Goal: Understand process/instructions: Learn about a topic

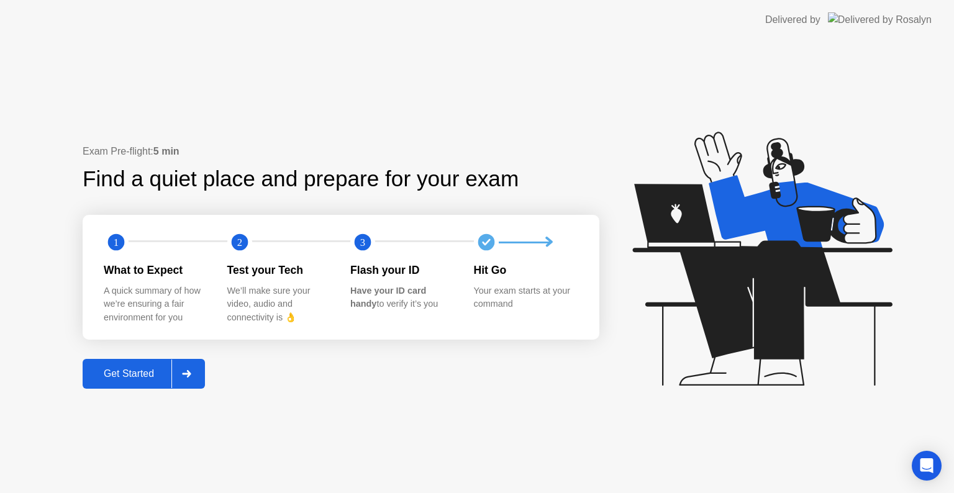
click at [184, 364] on div at bounding box center [186, 373] width 30 height 29
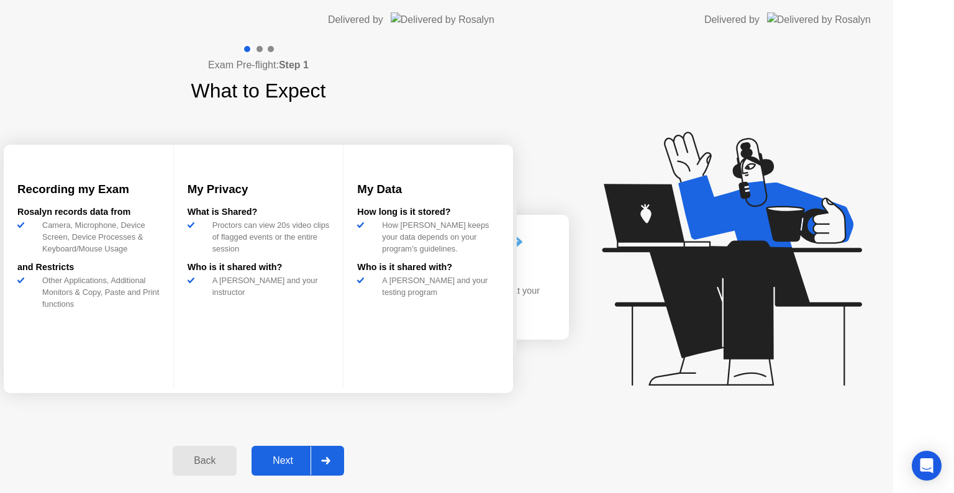
click at [186, 373] on div "Exam Pre-flight: Step 1 What to Expect Recording my Exam [PERSON_NAME] records …" at bounding box center [258, 266] width 517 height 453
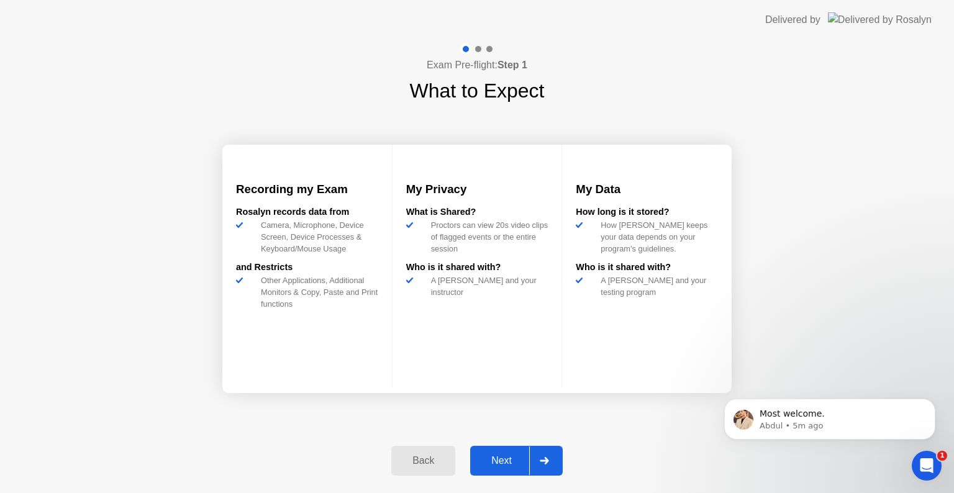
click at [551, 466] on div at bounding box center [544, 460] width 30 height 29
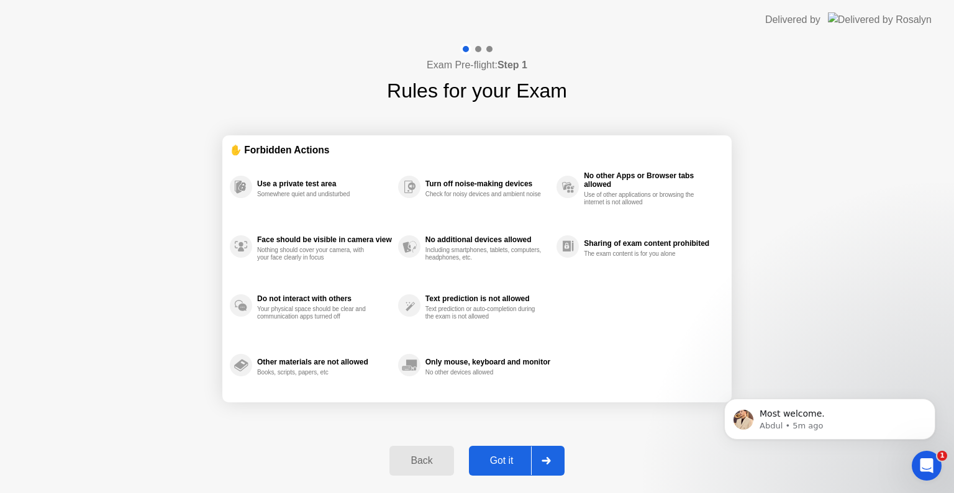
click at [551, 466] on div at bounding box center [546, 460] width 30 height 29
select select "**********"
select select "*******"
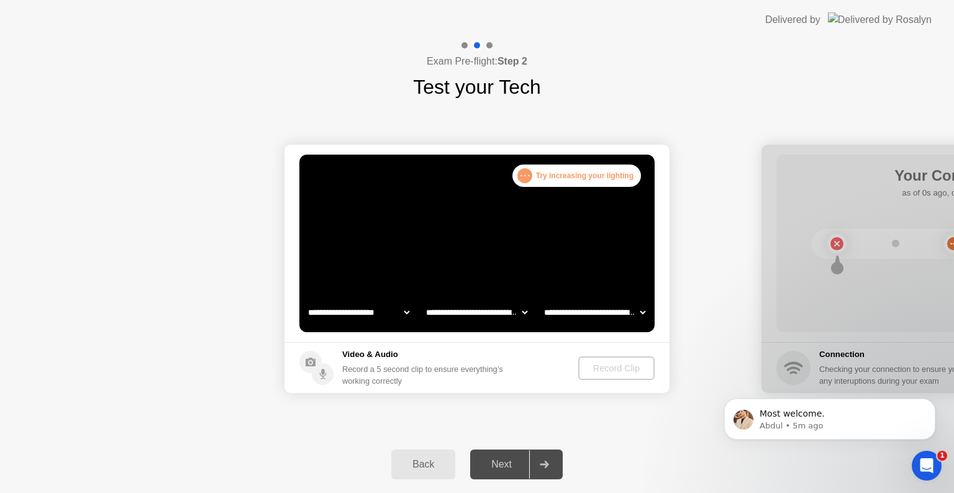
click at [942, 462] on div "Back Next" at bounding box center [477, 464] width 954 height 57
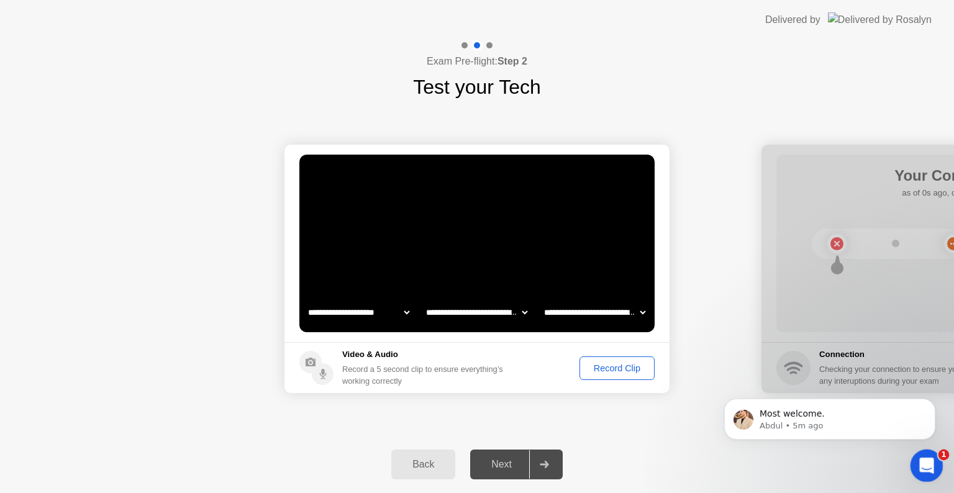
click at [931, 456] on div "Open Intercom Messenger" at bounding box center [924, 463] width 41 height 41
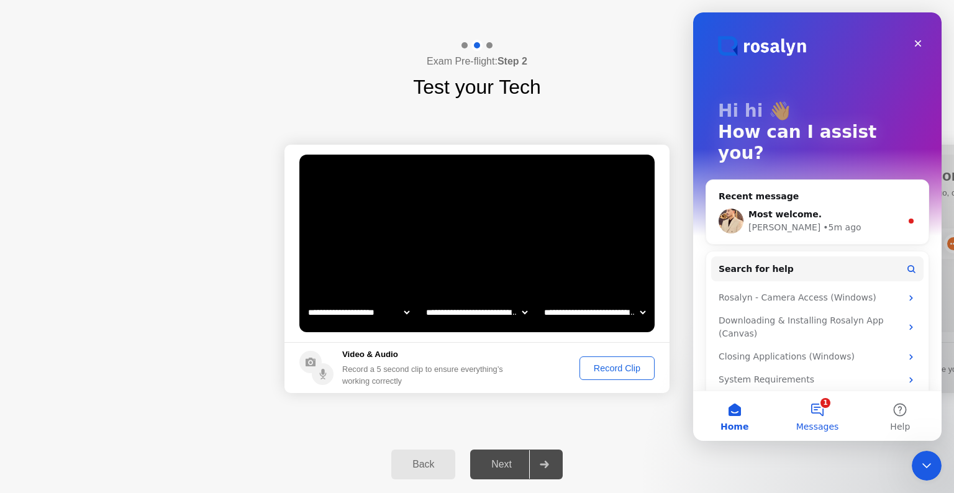
click at [822, 410] on button "1 Messages" at bounding box center [816, 416] width 83 height 50
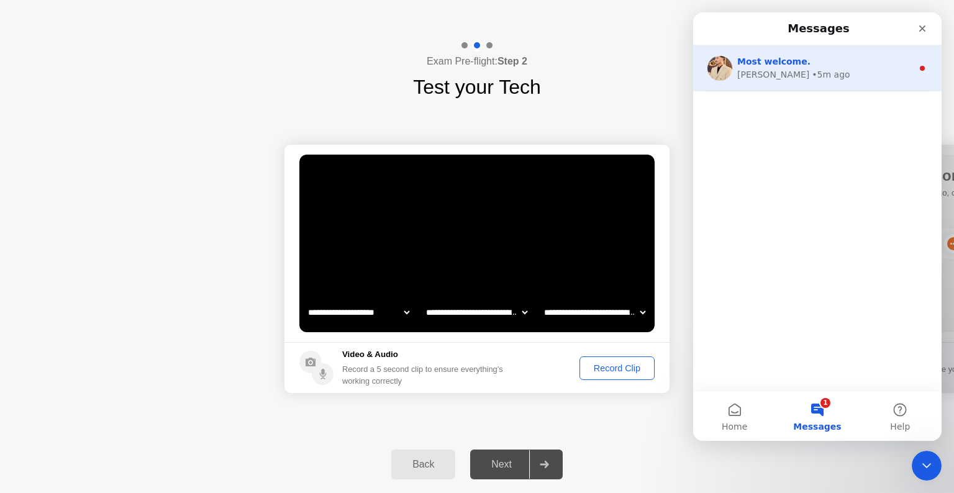
click at [811, 68] on div "• 5m ago" at bounding box center [830, 74] width 38 height 13
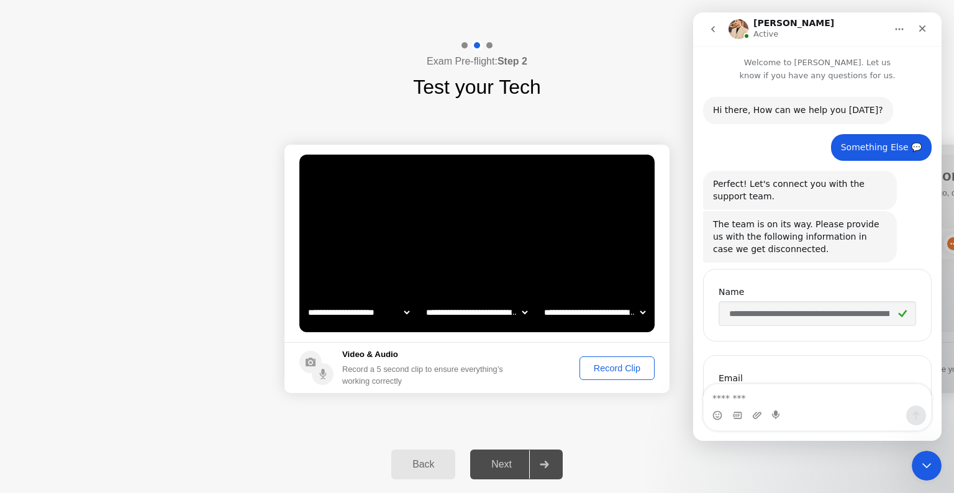
scroll to position [1, 0]
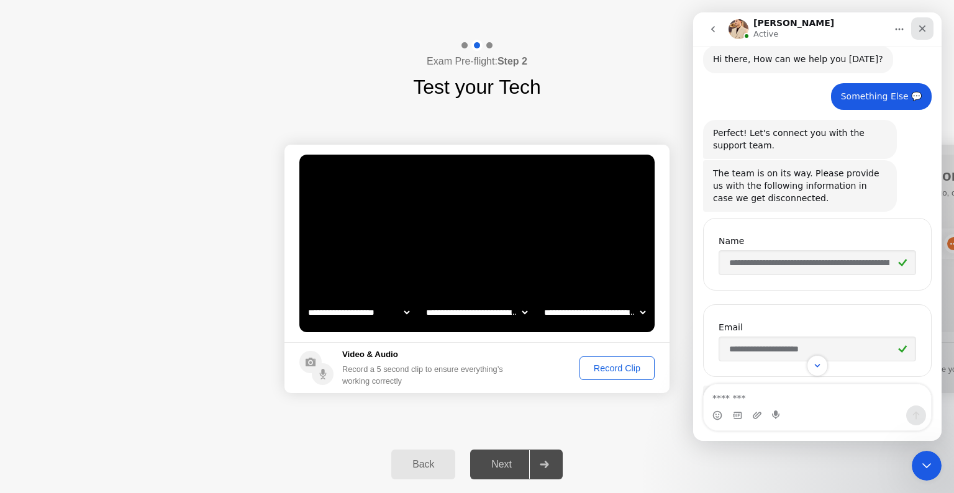
drag, startPoint x: 787, startPoint y: 68, endPoint x: 923, endPoint y: 22, distance: 143.3
click at [923, 22] on div "**********" at bounding box center [817, 226] width 248 height 428
click at [923, 22] on div "Close" at bounding box center [922, 28] width 22 height 22
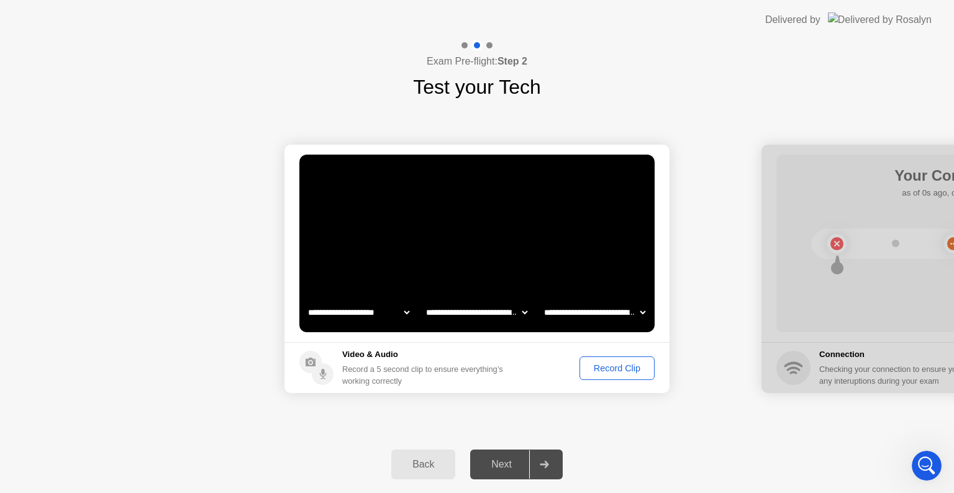
scroll to position [1301, 0]
click at [600, 368] on div "Record Clip" at bounding box center [617, 368] width 66 height 10
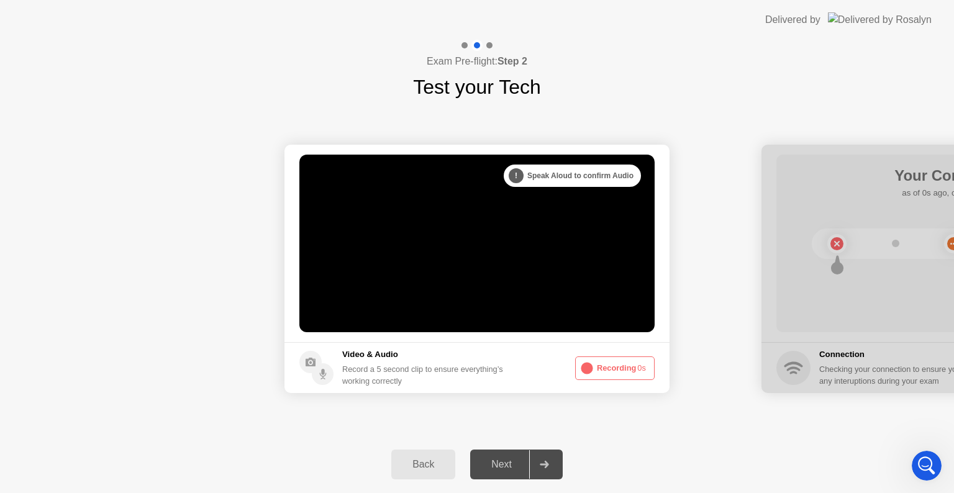
click at [600, 368] on button "Recording 0s" at bounding box center [614, 368] width 79 height 24
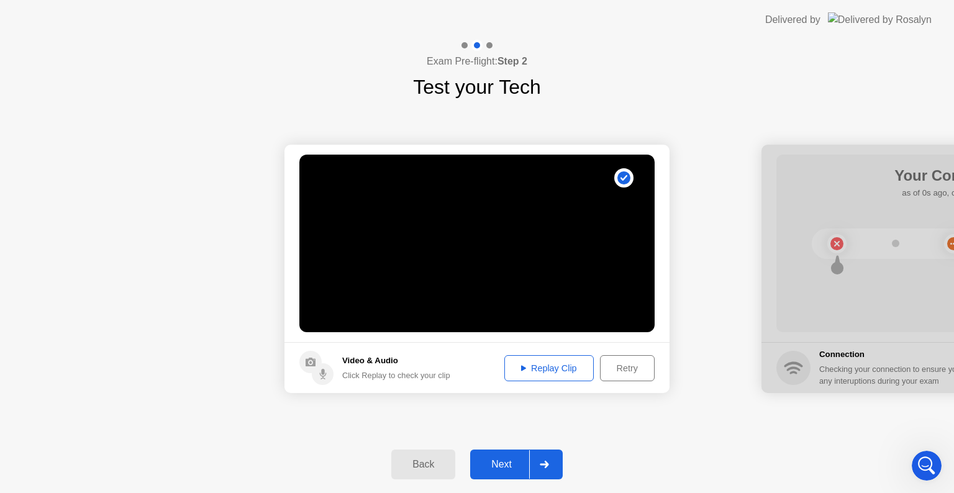
click at [648, 369] on div "Retry" at bounding box center [627, 368] width 46 height 10
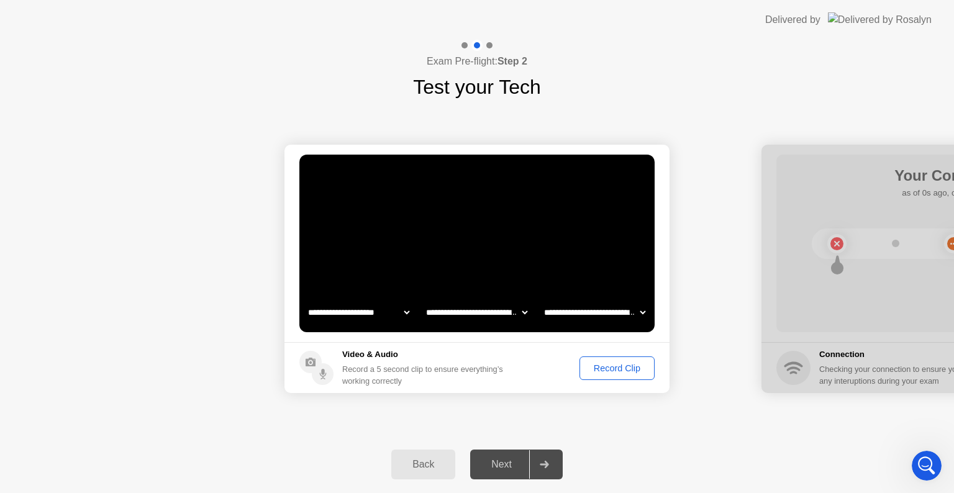
click at [619, 378] on button "Record Clip" at bounding box center [616, 368] width 75 height 24
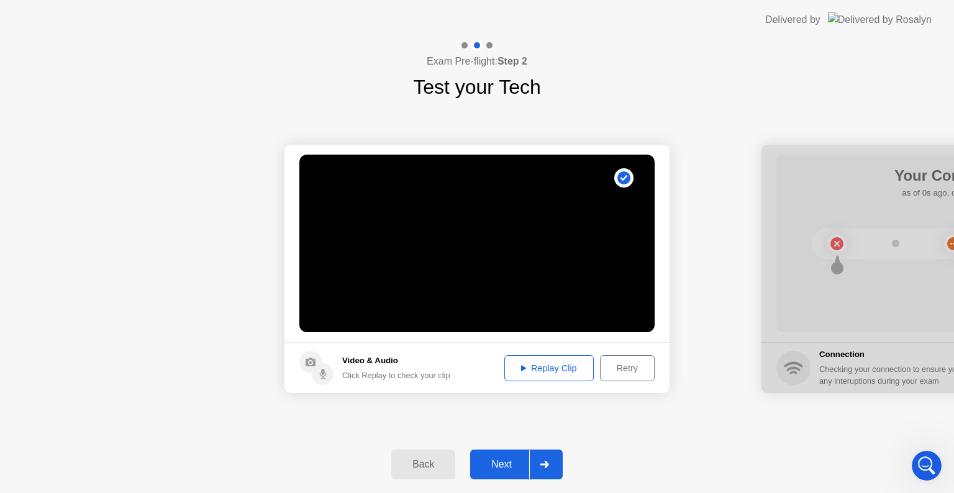
click at [552, 466] on div at bounding box center [544, 464] width 30 height 29
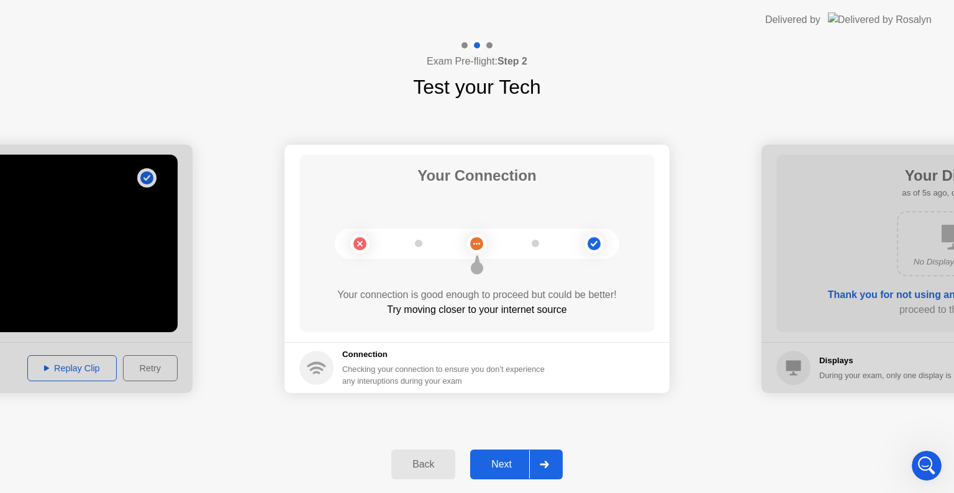
click at [552, 467] on div at bounding box center [544, 464] width 30 height 29
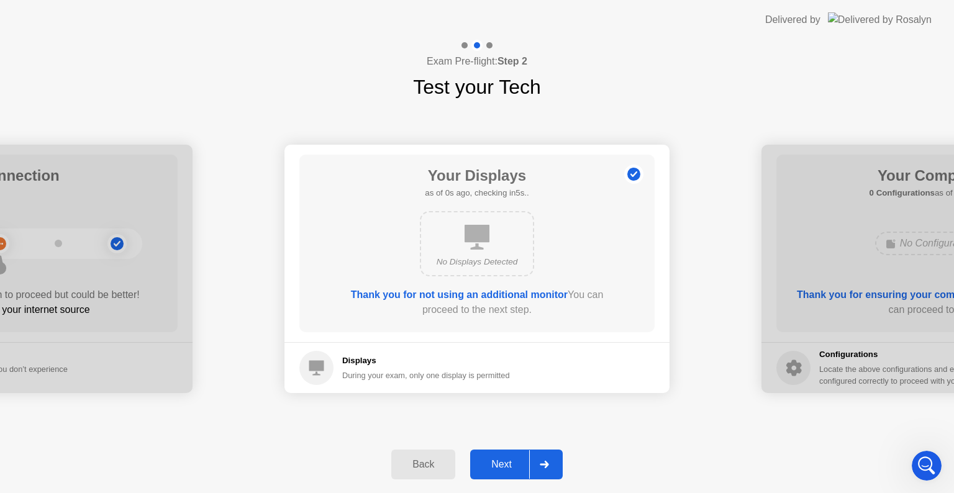
click at [552, 467] on div at bounding box center [544, 464] width 30 height 29
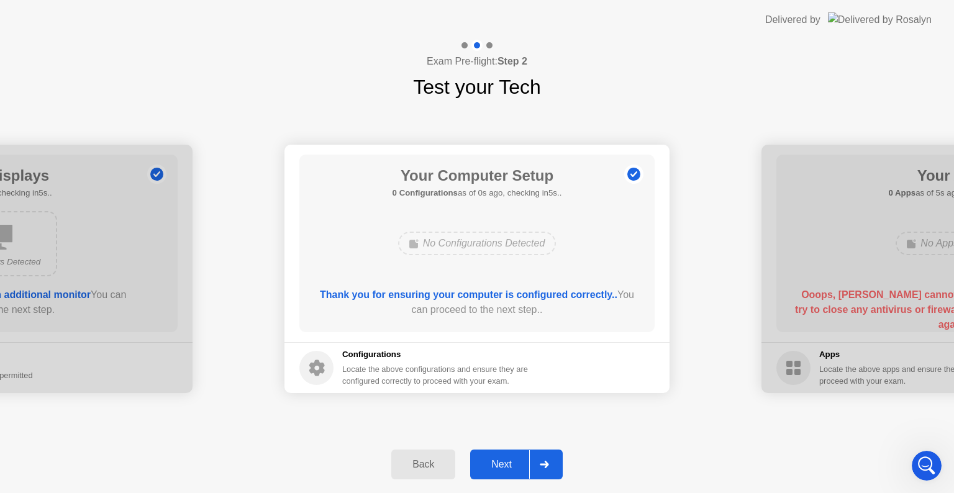
click at [552, 467] on div at bounding box center [544, 464] width 30 height 29
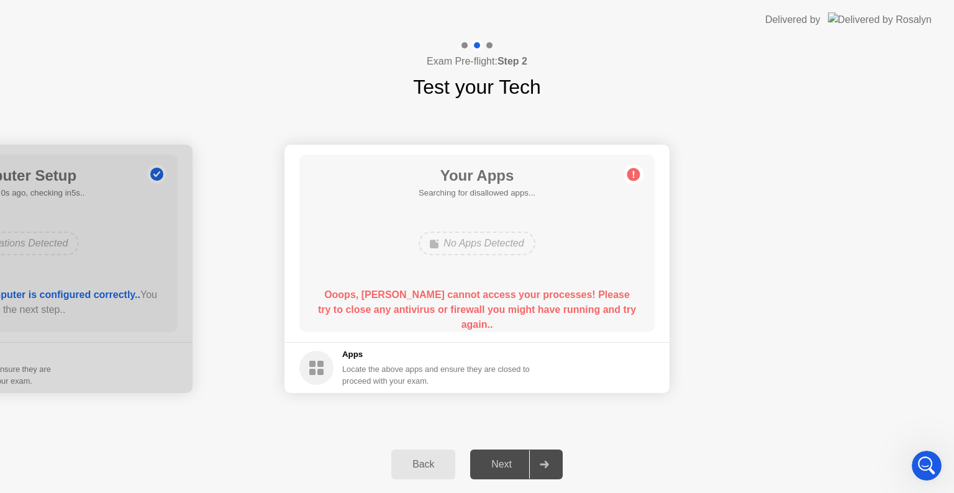
click at [552, 467] on div at bounding box center [544, 464] width 30 height 29
click at [628, 171] on circle at bounding box center [633, 174] width 13 height 13
click at [400, 267] on div "Your Apps Searching for disallowed apps... No Apps Detected Ooops, [PERSON_NAME…" at bounding box center [476, 244] width 355 height 178
